Goal: Check status: Check status

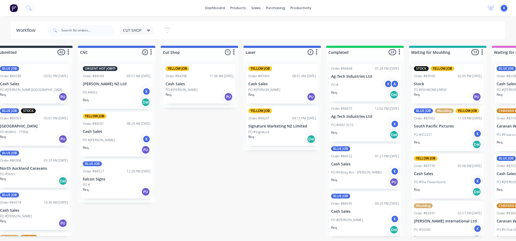
scroll to position [1385, 0]
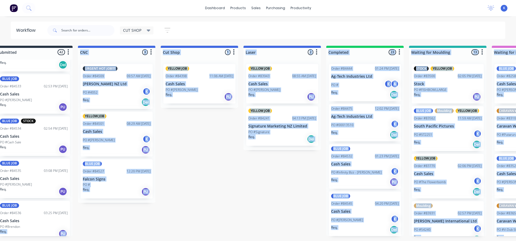
drag, startPoint x: 111, startPoint y: 240, endPoint x: 46, endPoint y: 230, distance: 66.4
click at [46, 209] on html "dashboard products sales purchasing productivity dashboard products Product Cat…" at bounding box center [242, 104] width 516 height 209
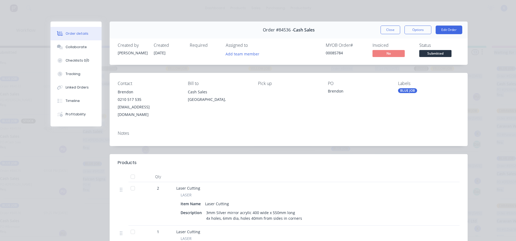
drag, startPoint x: 394, startPoint y: 30, endPoint x: 365, endPoint y: 40, distance: 29.7
click at [392, 30] on button "Close" at bounding box center [391, 30] width 20 height 9
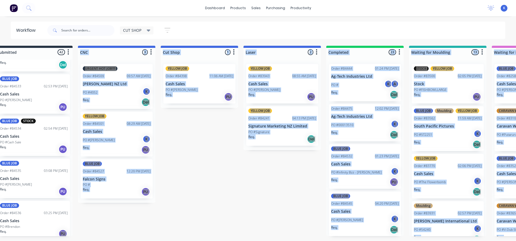
drag, startPoint x: 121, startPoint y: 237, endPoint x: 124, endPoint y: 244, distance: 7.6
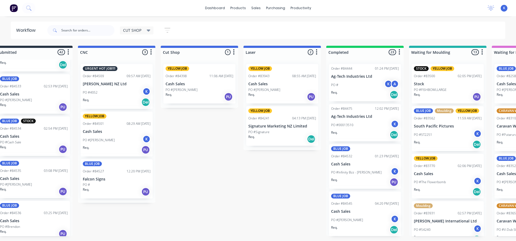
scroll to position [0, 0]
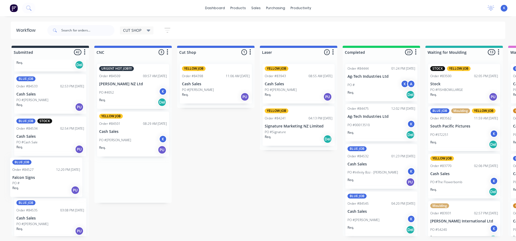
drag, startPoint x: 118, startPoint y: 172, endPoint x: 31, endPoint y: 172, distance: 86.8
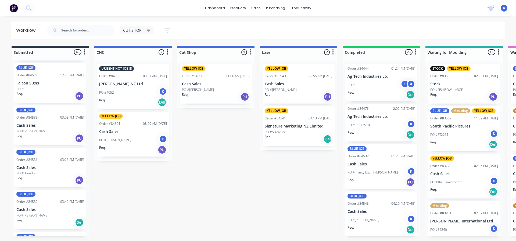
scroll to position [1600, 0]
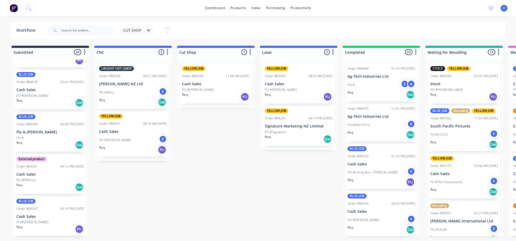
click at [30, 131] on p "Flo & [PERSON_NAME]" at bounding box center [50, 132] width 68 height 5
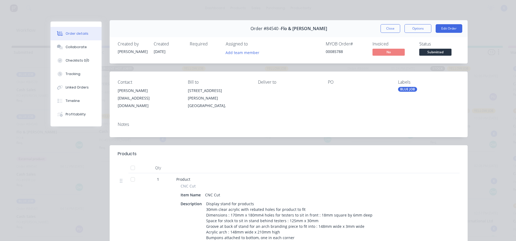
scroll to position [0, 0]
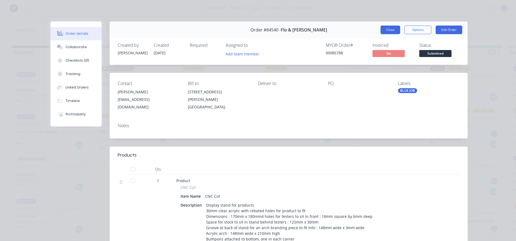
click at [382, 30] on button "Close" at bounding box center [391, 30] width 20 height 9
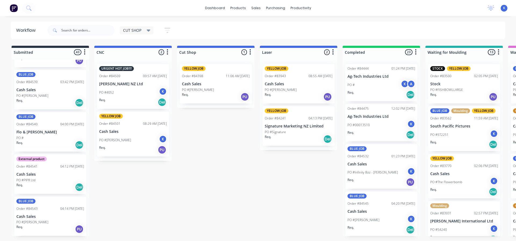
click at [32, 89] on p "Cash Sales" at bounding box center [50, 90] width 68 height 5
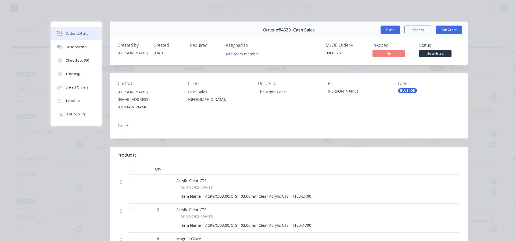
click at [384, 31] on button "Close" at bounding box center [391, 30] width 20 height 9
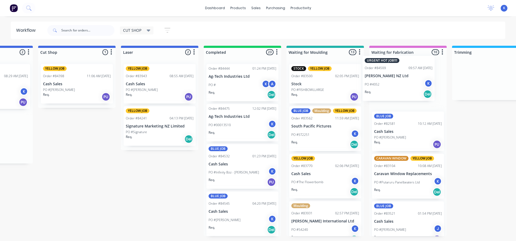
scroll to position [0, 142]
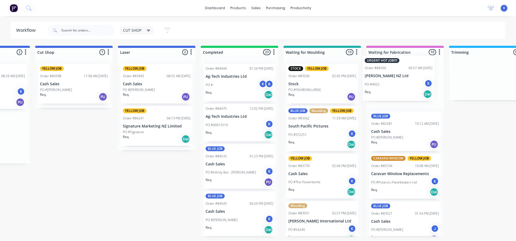
drag, startPoint x: 121, startPoint y: 84, endPoint x: 386, endPoint y: 76, distance: 265.4
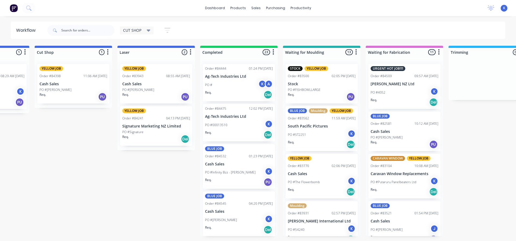
drag, startPoint x: 21, startPoint y: 37, endPoint x: 1, endPoint y: -33, distance: 72.7
click at [1, 0] on html "dashboard products sales purchasing productivity dashboard products Product Cat…" at bounding box center [116, 104] width 516 height 209
